Goal: Task Accomplishment & Management: Manage account settings

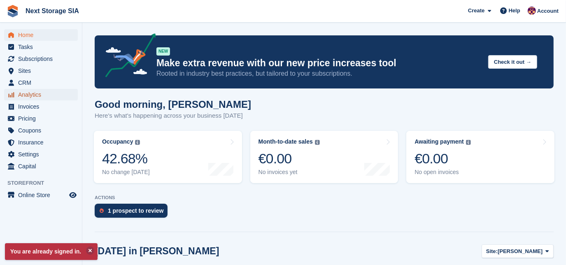
click at [30, 95] on span "Analytics" at bounding box center [42, 95] width 49 height 12
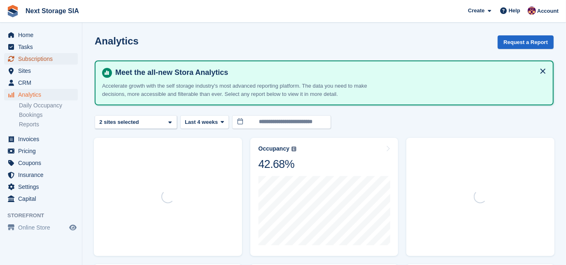
click at [44, 62] on span "Subscriptions" at bounding box center [42, 59] width 49 height 12
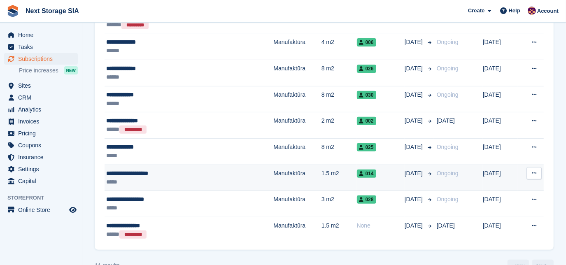
scroll to position [187, 0]
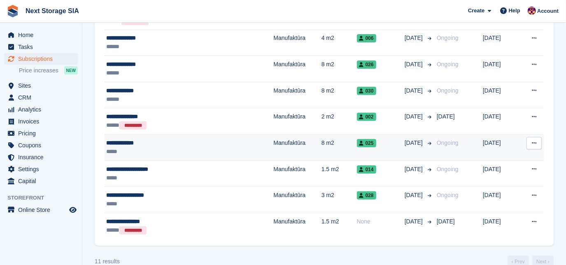
click at [171, 148] on div "*****" at bounding box center [161, 151] width 111 height 9
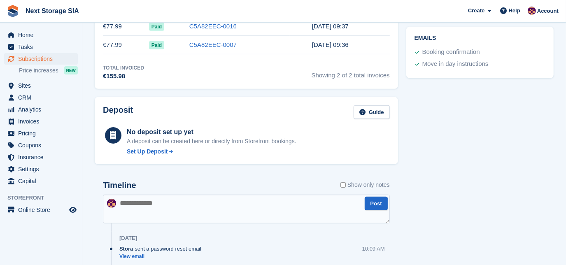
scroll to position [299, 0]
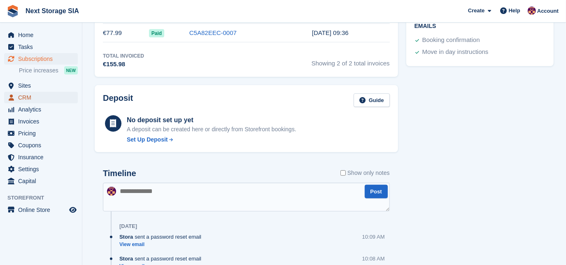
click at [38, 102] on span "CRM" at bounding box center [42, 98] width 49 height 12
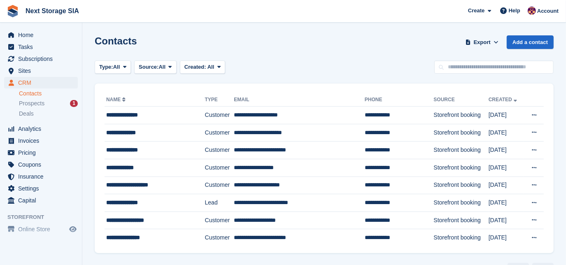
click at [30, 92] on link "Contacts" at bounding box center [48, 94] width 59 height 8
click at [185, 168] on div "**********" at bounding box center [148, 167] width 84 height 9
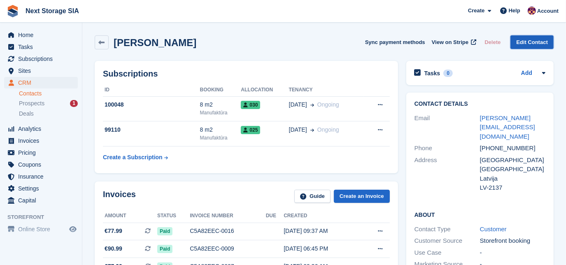
click at [539, 45] on link "Edit Contact" at bounding box center [531, 42] width 43 height 14
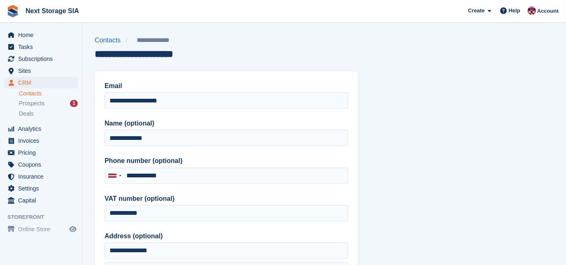
type input "**********"
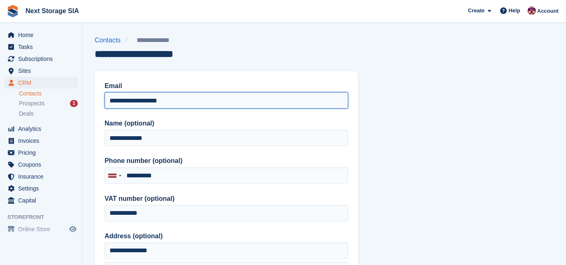
drag, startPoint x: 223, startPoint y: 100, endPoint x: -28, endPoint y: 82, distance: 252.4
click at [0, 82] on html "Next Storage SIA Create Subscription Invoice Contact Deal Discount Page Help Ch…" at bounding box center [283, 132] width 566 height 265
paste input "**********"
type input "**********"
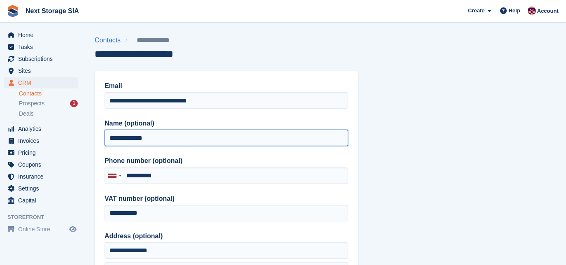
click at [204, 140] on input "**********" at bounding box center [226, 138] width 244 height 16
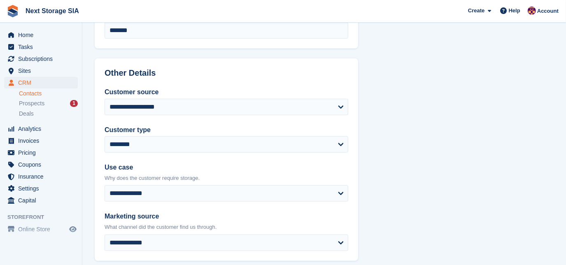
scroll to position [337, 0]
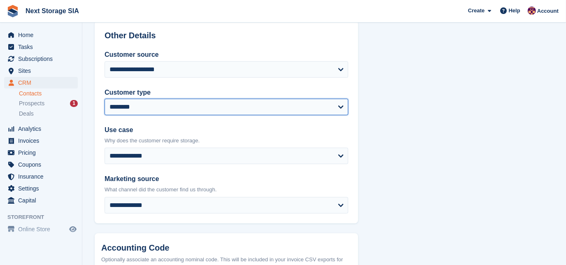
click at [219, 110] on select "**********" at bounding box center [226, 107] width 244 height 16
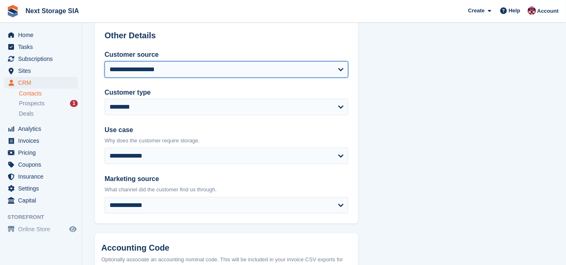
click at [209, 74] on select "**********" at bounding box center [226, 69] width 244 height 16
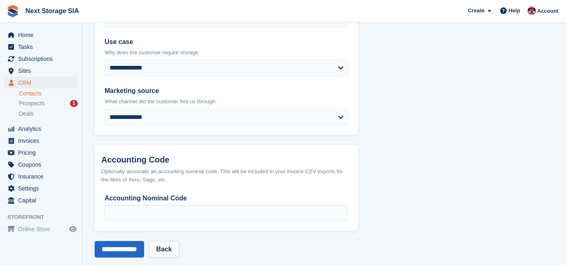
scroll to position [436, 0]
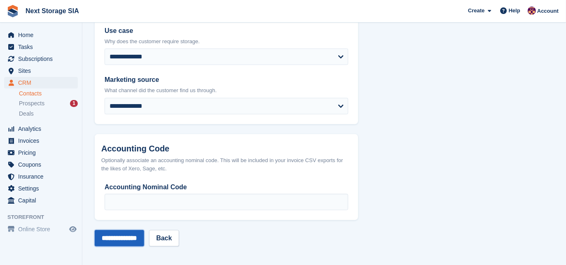
click at [130, 238] on input "**********" at bounding box center [119, 238] width 49 height 16
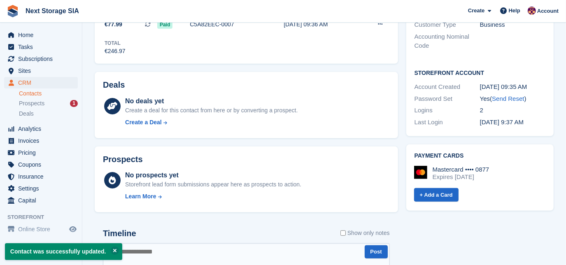
scroll to position [224, 0]
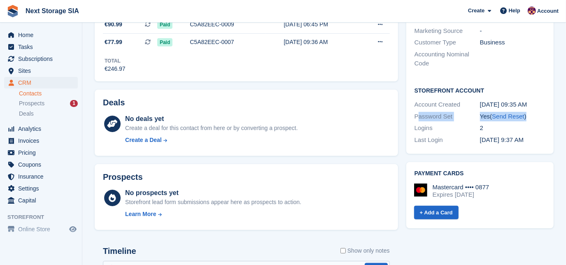
drag, startPoint x: 418, startPoint y: 115, endPoint x: 527, endPoint y: 118, distance: 108.7
click at [527, 118] on div "Password Set Yes ( Send Reset )" at bounding box center [479, 117] width 131 height 12
drag, startPoint x: 527, startPoint y: 118, endPoint x: 525, endPoint y: 147, distance: 28.9
click at [525, 147] on div "Storefront Account Account Created 31 Jul, 09:35 AM Password Set Yes ( Send Res…" at bounding box center [479, 116] width 147 height 77
click at [509, 116] on link "Send Reset" at bounding box center [508, 116] width 32 height 7
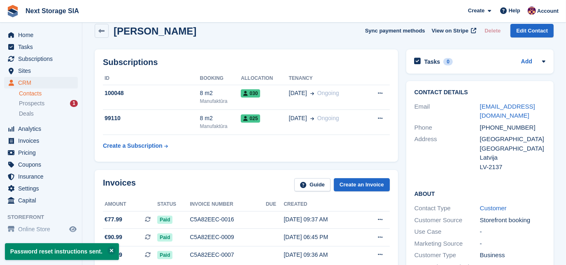
scroll to position [0, 0]
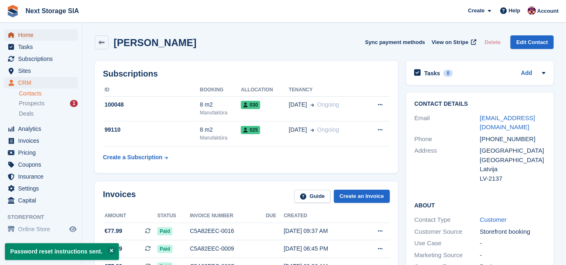
click at [22, 36] on span "Home" at bounding box center [42, 35] width 49 height 12
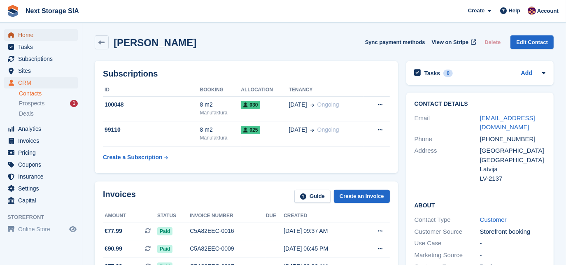
click at [41, 37] on span "Home" at bounding box center [42, 35] width 49 height 12
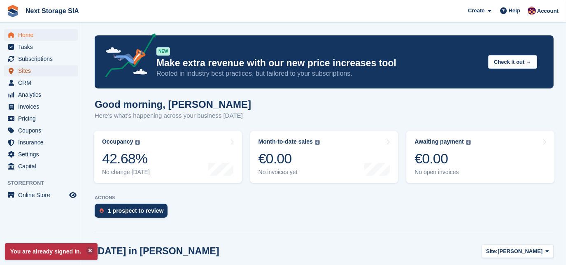
click at [36, 68] on span "Sites" at bounding box center [42, 71] width 49 height 12
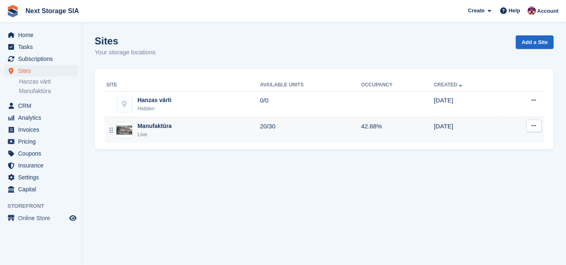
click at [217, 130] on div "Manufaktūra Live" at bounding box center [183, 130] width 154 height 17
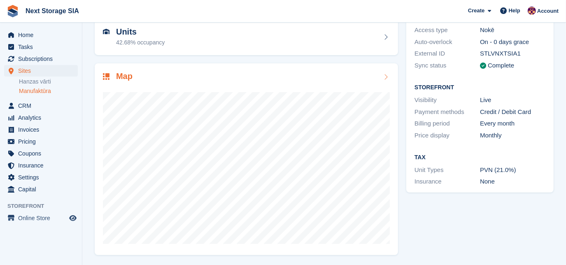
scroll to position [86, 0]
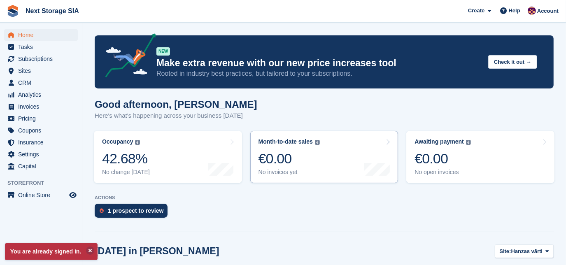
scroll to position [112, 0]
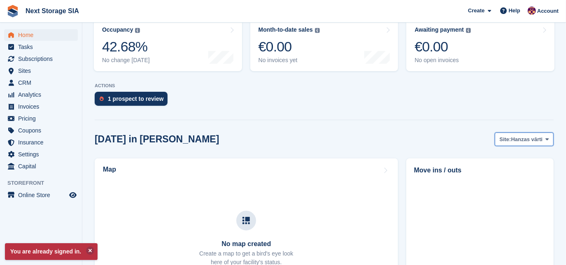
click at [543, 144] on button "Site: [PERSON_NAME]" at bounding box center [524, 139] width 59 height 14
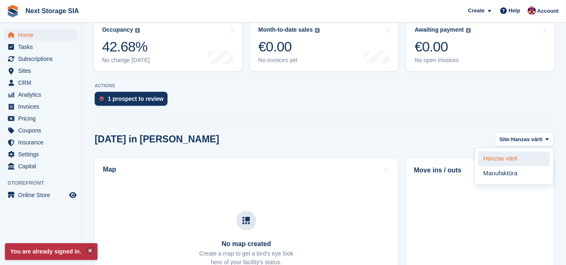
click at [525, 162] on link "Hanzas vārti" at bounding box center [514, 158] width 72 height 15
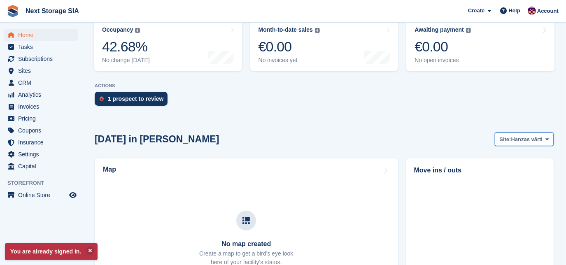
click at [537, 139] on span "Hanzas vārti" at bounding box center [527, 139] width 32 height 8
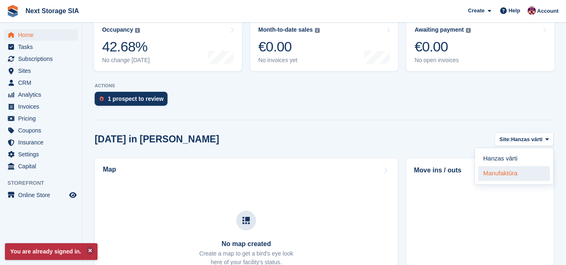
click at [527, 170] on link "Manufaktūra" at bounding box center [514, 173] width 72 height 15
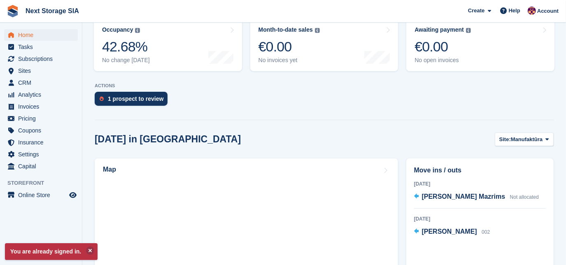
click at [511, 176] on div "Move ins / outs 14 Sep 2025 Roberts Mazrims Not allocated 30 Sep 2025 Ernests P…" at bounding box center [479, 250] width 147 height 184
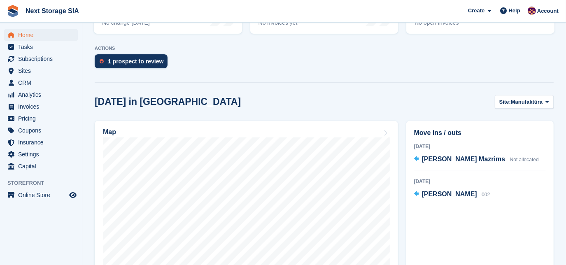
scroll to position [187, 0]
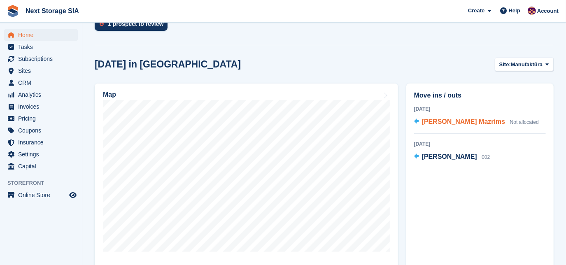
click at [510, 122] on span "Not allocated" at bounding box center [524, 122] width 29 height 6
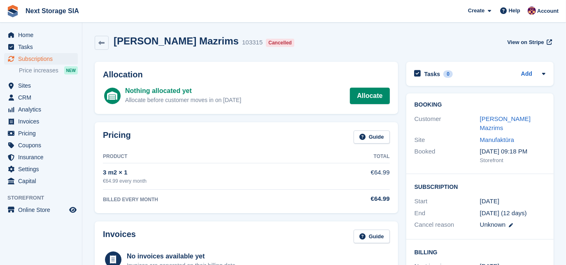
drag, startPoint x: 223, startPoint y: 44, endPoint x: 259, endPoint y: 47, distance: 36.4
click at [259, 47] on div "Roberts Mazrims 103315 Cancelled View on Stripe" at bounding box center [324, 42] width 459 height 15
drag, startPoint x: 259, startPoint y: 47, endPoint x: 216, endPoint y: 81, distance: 54.7
click at [216, 81] on div "Allocation Nothing allocated yet Allocate before customer moves in on 14 Sep Al…" at bounding box center [246, 88] width 303 height 52
click at [20, 57] on span "Subscriptions" at bounding box center [42, 59] width 49 height 12
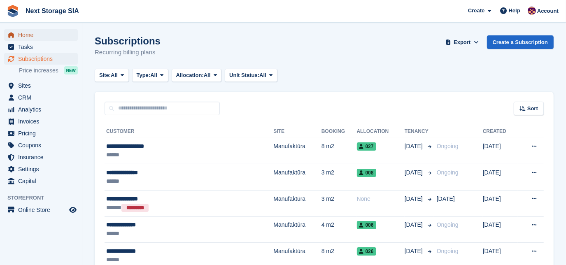
click at [23, 37] on span "Home" at bounding box center [42, 35] width 49 height 12
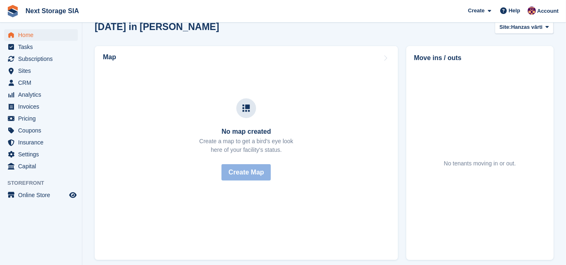
scroll to position [187, 0]
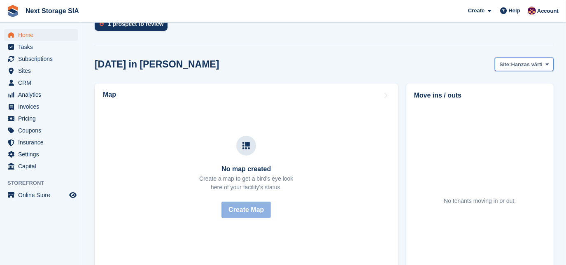
click at [534, 63] on span "Hanzas vārti" at bounding box center [527, 64] width 32 height 8
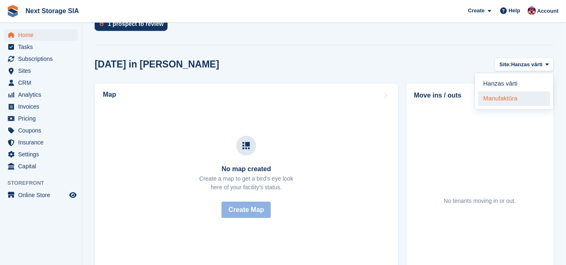
click at [522, 95] on link "Manufaktūra" at bounding box center [514, 98] width 72 height 15
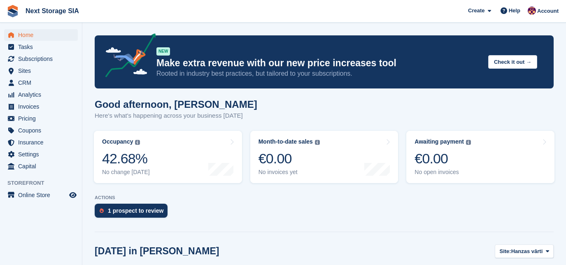
scroll to position [187, 0]
